Goal: Communication & Community: Participate in discussion

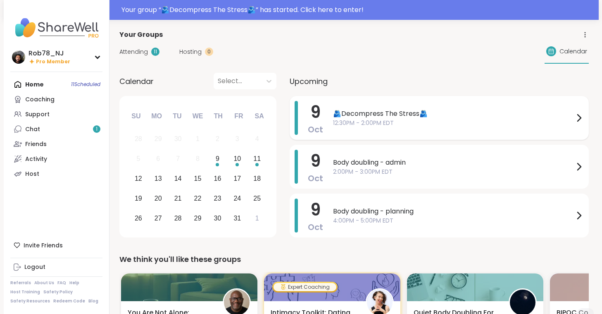
click at [351, 121] on span "12:30PM - 2:00PM EDT" at bounding box center [453, 123] width 241 height 9
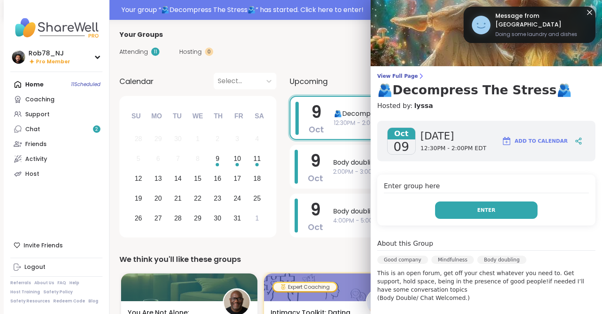
click at [460, 206] on button "Enter" at bounding box center [486, 209] width 102 height 17
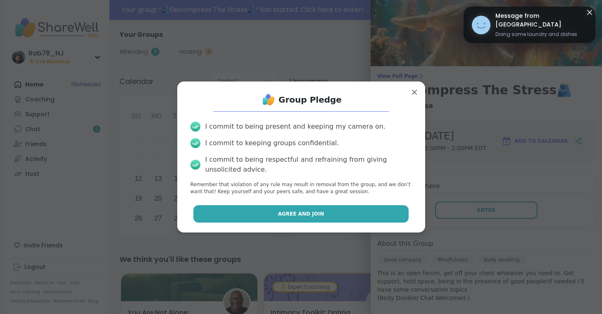
click at [320, 211] on span "Agree and Join" at bounding box center [301, 213] width 46 height 7
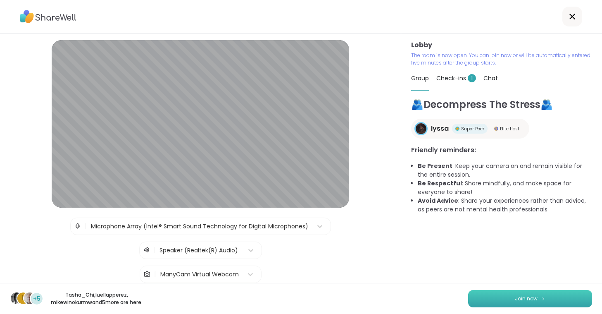
click at [514, 297] on button "Join now" at bounding box center [530, 298] width 124 height 17
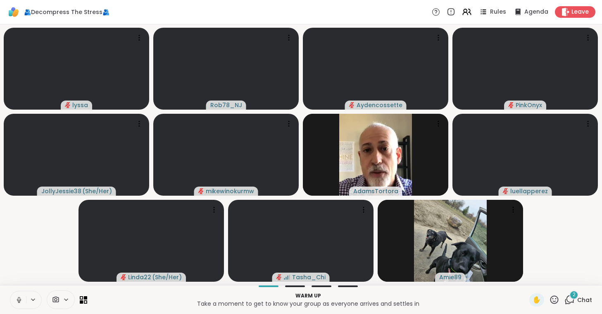
click at [16, 298] on icon at bounding box center [18, 299] width 7 height 7
click at [63, 292] on div at bounding box center [61, 299] width 28 height 19
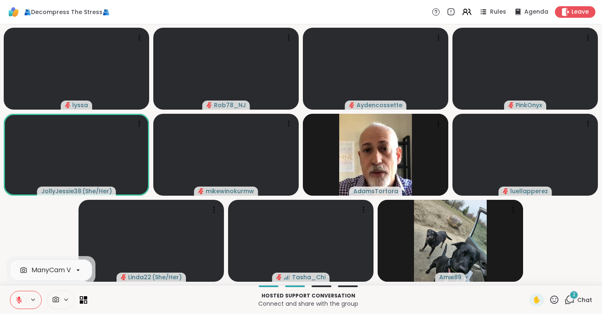
click at [71, 267] on div at bounding box center [78, 270] width 14 height 14
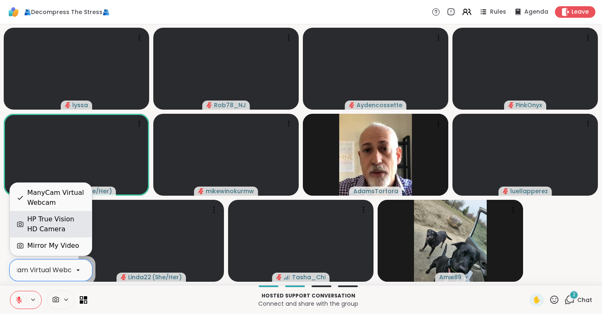
click at [71, 223] on div "HP True Vision HD Camera" at bounding box center [56, 224] width 58 height 20
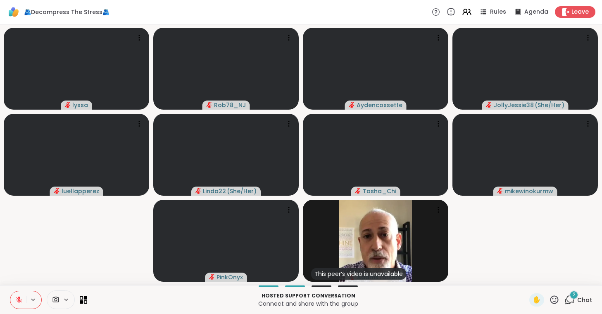
click at [71, 223] on video-player-container "lyssa Rob78_NJ Aydencossette JollyJessie38 ( She/Her ) luellapperez Linda22 ( S…" at bounding box center [301, 155] width 592 height 254
